Goal: Find specific page/section: Find specific page/section

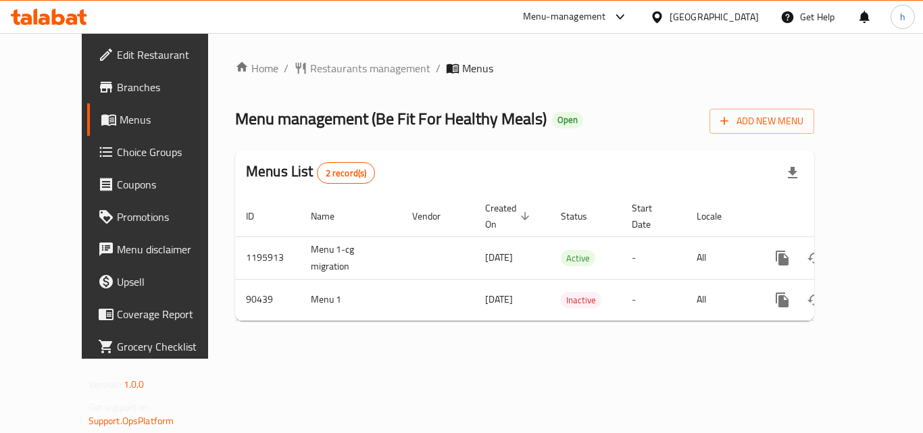
click at [708, 17] on div "United Arab Emirates" at bounding box center [713, 16] width 89 height 15
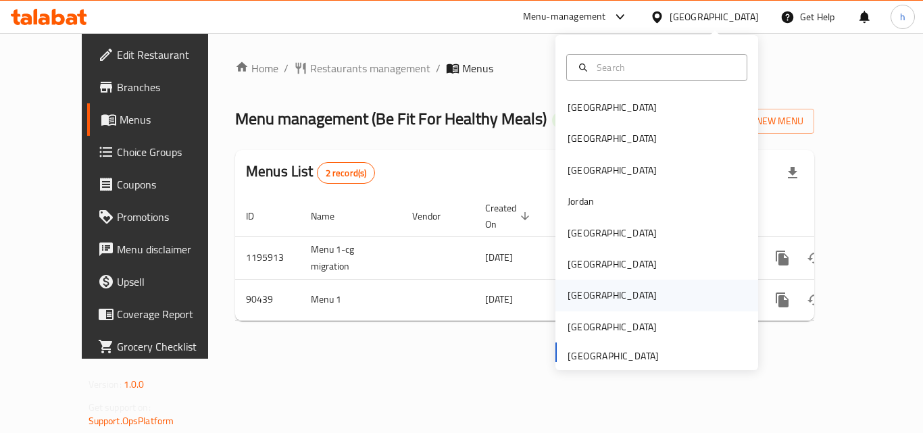
click at [574, 296] on div "Qatar" at bounding box center [611, 295] width 89 height 15
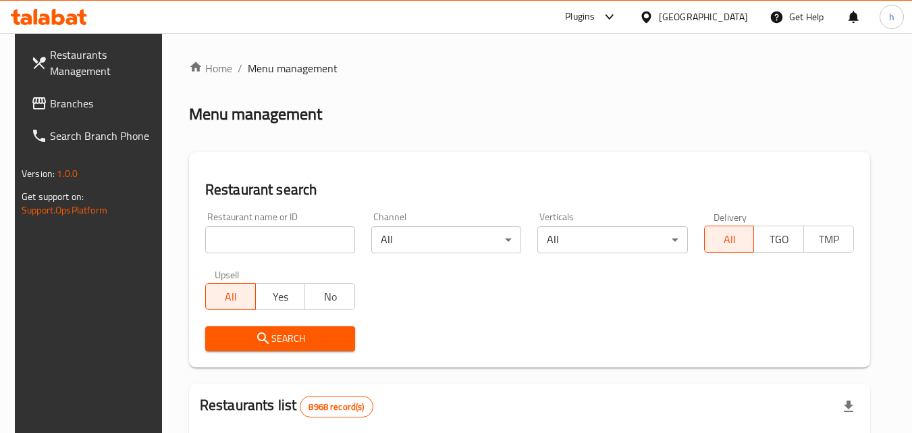
click at [69, 109] on span "Branches" at bounding box center [103, 103] width 107 height 16
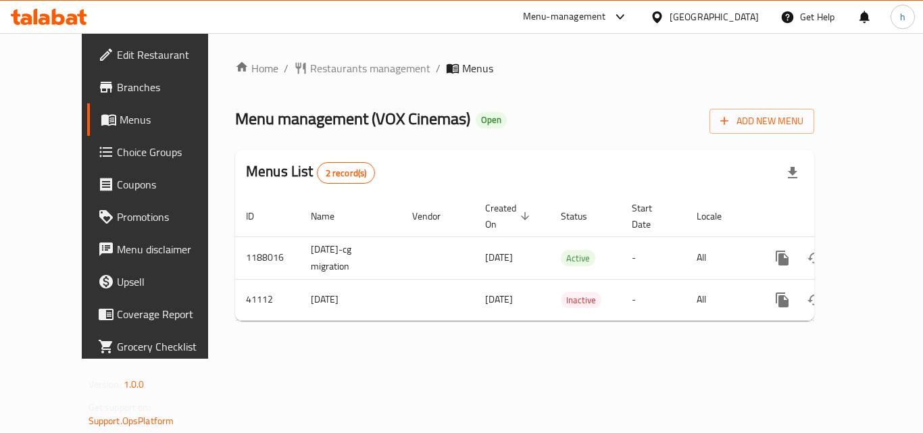
click at [736, 15] on div "[GEOGRAPHIC_DATA]" at bounding box center [713, 16] width 89 height 15
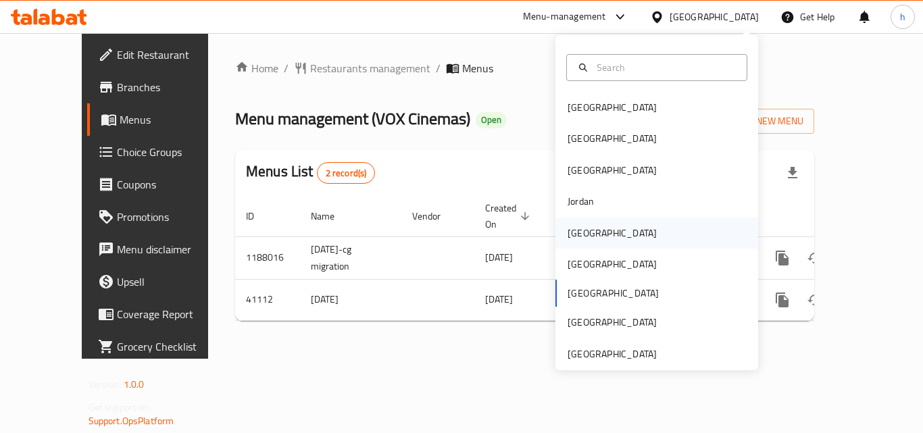
click at [580, 231] on div "[GEOGRAPHIC_DATA]" at bounding box center [611, 233] width 89 height 15
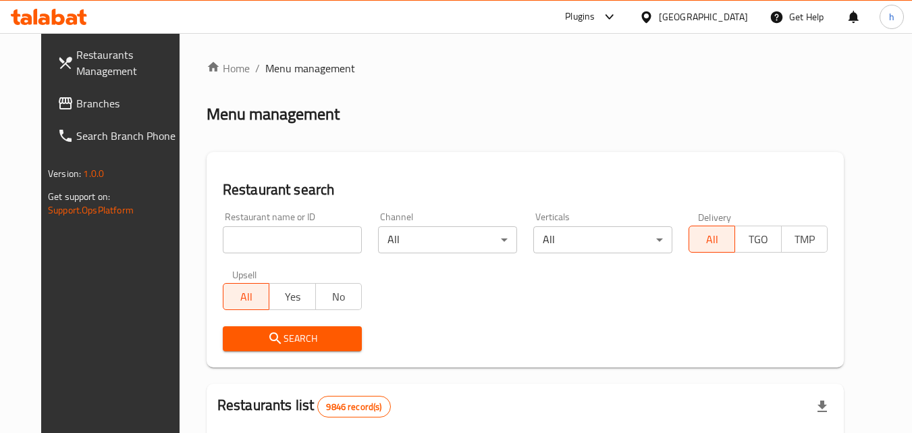
click at [105, 97] on span "Branches" at bounding box center [129, 103] width 107 height 16
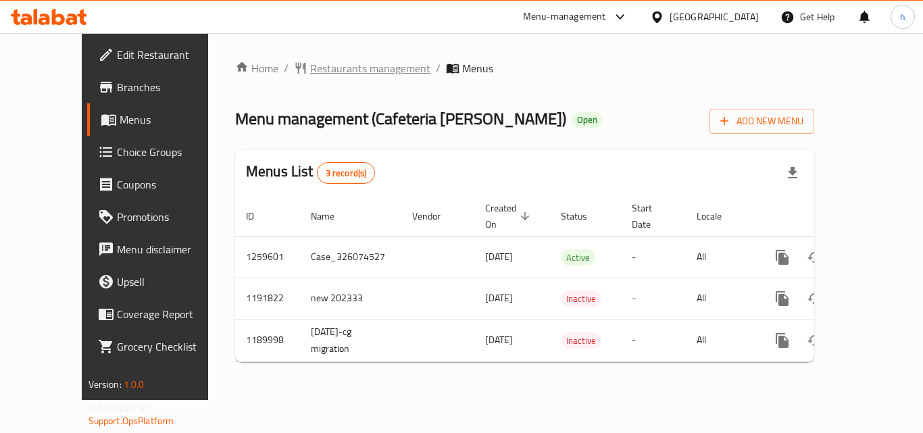
click at [340, 69] on span "Restaurants management" at bounding box center [370, 68] width 120 height 16
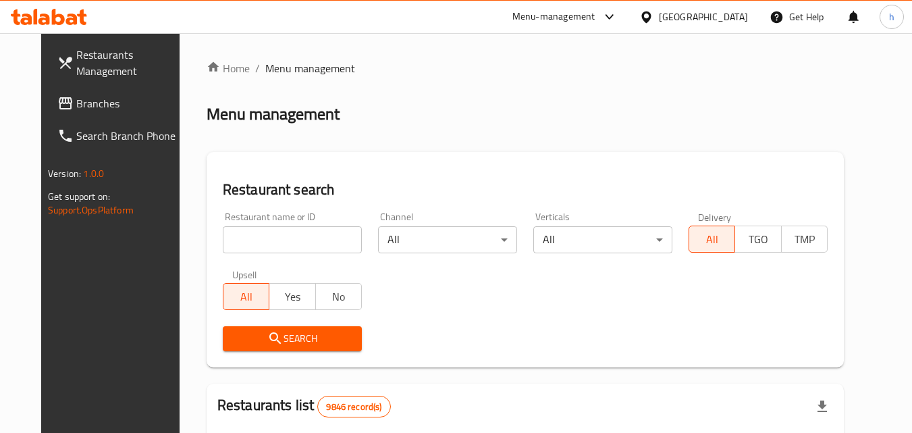
click at [76, 97] on span "Branches" at bounding box center [129, 103] width 107 height 16
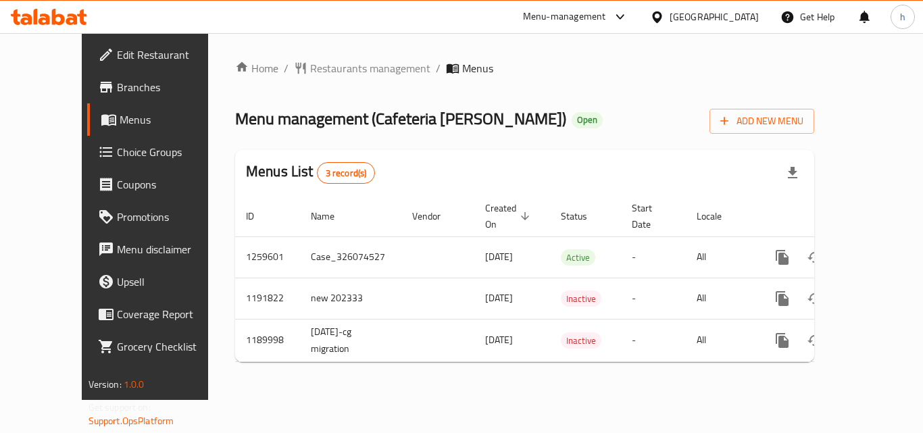
click at [208, 114] on div "Home / Restaurants management / Menus Menu management ( Cafeteria [PERSON_NAME]…" at bounding box center [524, 216] width 633 height 367
